Goal: Check status: Check status

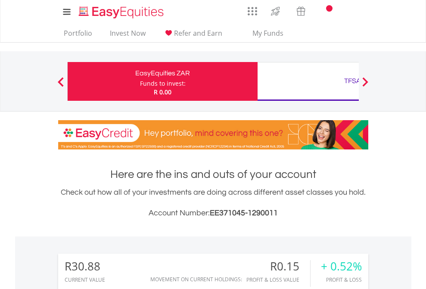
scroll to position [83, 135]
click at [140, 81] on div "Funds to invest:" at bounding box center [163, 83] width 46 height 9
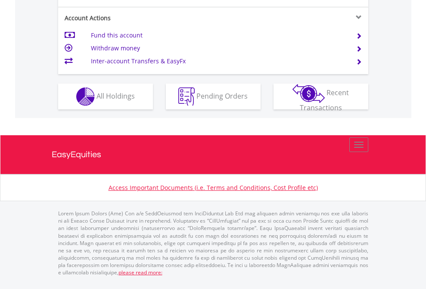
scroll to position [843, 0]
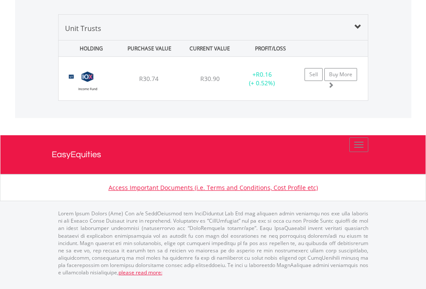
scroll to position [833, 0]
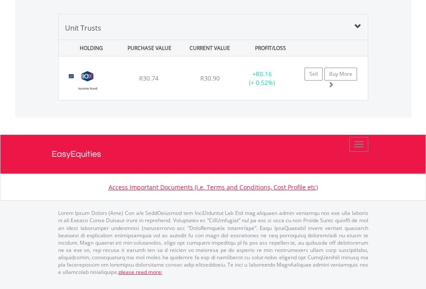
scroll to position [62, 0]
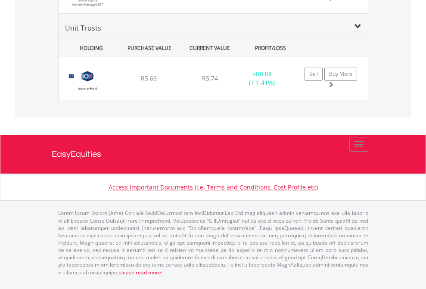
scroll to position [83, 135]
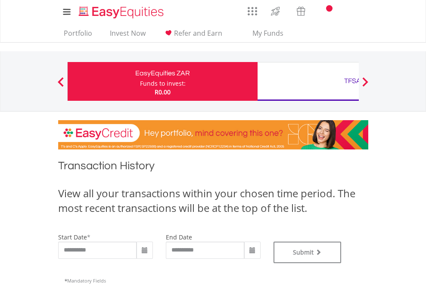
type input "**********"
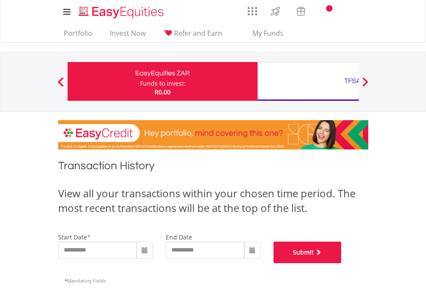
click at [342, 263] on button "Submit" at bounding box center [308, 253] width 68 height 22
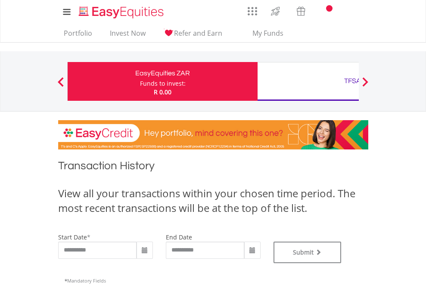
click at [308, 81] on div "TFSA" at bounding box center [353, 81] width 180 height 12
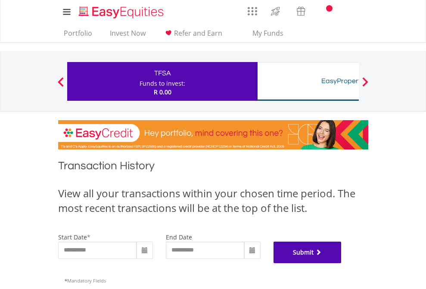
click at [342, 263] on button "Submit" at bounding box center [308, 253] width 68 height 22
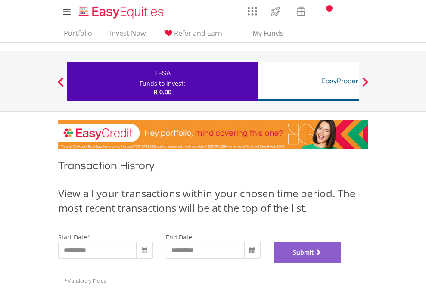
scroll to position [349, 0]
